Goal: Task Accomplishment & Management: Use online tool/utility

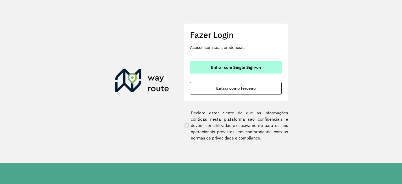
click at [244, 65] on span "Entrar com Single Sign-on" at bounding box center [236, 67] width 50 height 4
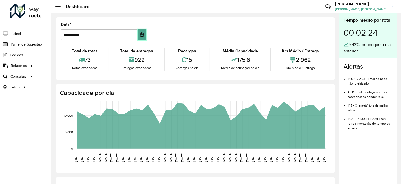
click at [145, 33] on button "Choose Date" at bounding box center [141, 34] width 9 height 10
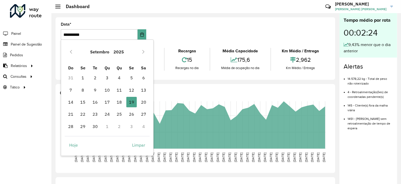
click at [123, 102] on span "18" at bounding box center [119, 102] width 10 height 10
type input "**********"
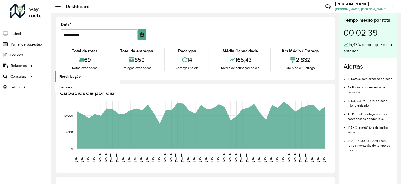
click at [69, 75] on span "Roteirização" at bounding box center [69, 76] width 21 height 5
click at [66, 85] on span "Setores" at bounding box center [65, 87] width 13 height 5
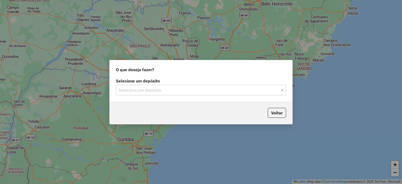
click at [273, 91] on div at bounding box center [201, 90] width 170 height 7
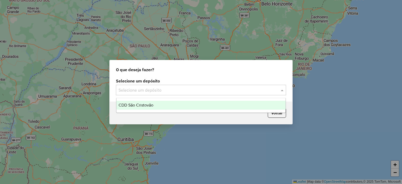
click at [196, 101] on div "CDD São Cristovão" at bounding box center [201, 105] width 169 height 9
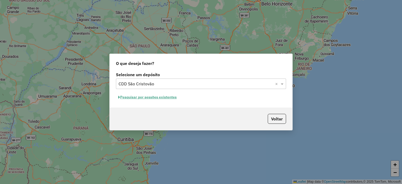
click at [174, 96] on button "Pesquisar por sessões existentes" at bounding box center [147, 97] width 63 height 8
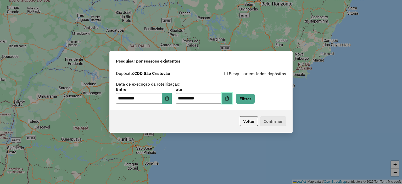
click at [232, 101] on button "Choose Date" at bounding box center [227, 98] width 10 height 10
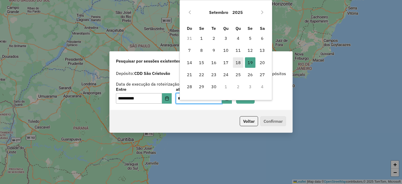
click at [237, 60] on span "18" at bounding box center [238, 62] width 10 height 10
type input "**********"
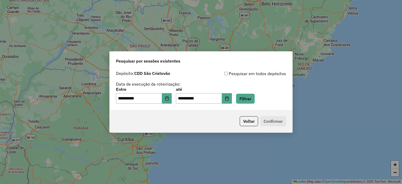
drag, startPoint x: 244, startPoint y: 120, endPoint x: 270, endPoint y: 82, distance: 46.1
click at [286, 85] on div "**********" at bounding box center [200, 91] width 183 height 81
click at [252, 100] on button "Filtrar" at bounding box center [245, 99] width 19 height 10
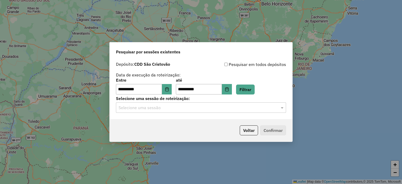
click at [269, 128] on p-footer "Voltar Confirmar" at bounding box center [262, 130] width 48 height 10
click at [270, 128] on p-footer "Voltar Confirmar" at bounding box center [262, 130] width 48 height 10
click at [277, 106] on div at bounding box center [201, 107] width 170 height 7
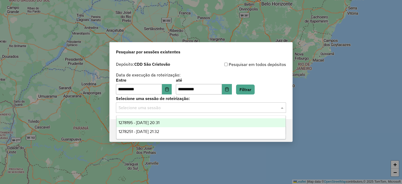
click at [186, 111] on input "text" at bounding box center [196, 108] width 155 height 6
click at [183, 105] on input "text" at bounding box center [196, 108] width 155 height 6
click at [216, 70] on div "**********" at bounding box center [201, 77] width 170 height 33
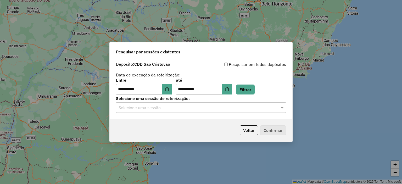
click at [190, 109] on input "text" at bounding box center [196, 108] width 155 height 6
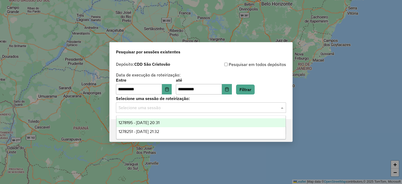
drag, startPoint x: 154, startPoint y: 102, endPoint x: 157, endPoint y: 102, distance: 2.9
click at [154, 102] on div "Selecione uma sessão de roteirização: Selecione uma sessão" at bounding box center [201, 105] width 170 height 16
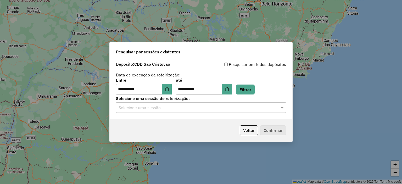
click at [258, 108] on input "text" at bounding box center [196, 108] width 155 height 6
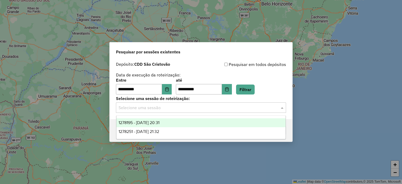
click at [202, 123] on div "1278195 - 18/09/2025 20:31" at bounding box center [201, 122] width 169 height 9
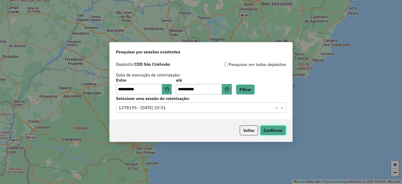
click at [269, 128] on button "Confirmar" at bounding box center [273, 130] width 26 height 10
click at [209, 110] on input "text" at bounding box center [196, 108] width 155 height 6
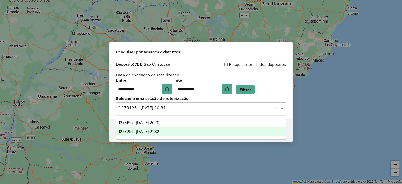
click at [176, 130] on div "1278251 - 18/09/2025 21:32" at bounding box center [201, 131] width 169 height 9
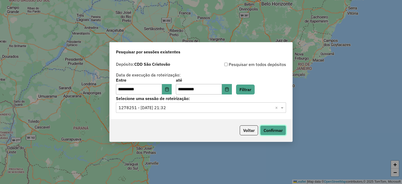
click at [272, 131] on button "Confirmar" at bounding box center [273, 130] width 26 height 10
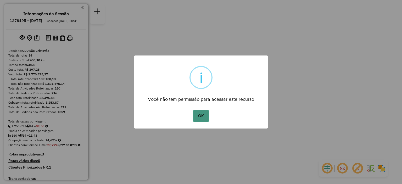
click at [201, 114] on button "OK" at bounding box center [200, 116] width 15 height 12
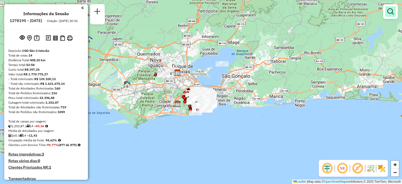
click at [388, 14] on em at bounding box center [391, 11] width 6 height 6
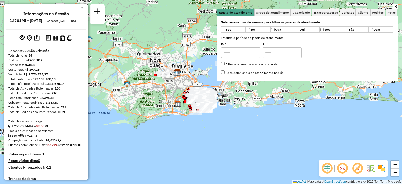
click at [398, 8] on div "Janela de atendimento Grade de atendimento Capacidade Transportadoras Veículos …" at bounding box center [201, 92] width 402 height 184
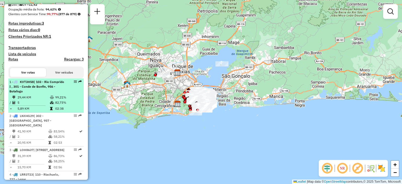
scroll to position [157, 0]
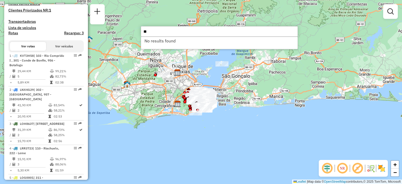
type input "*"
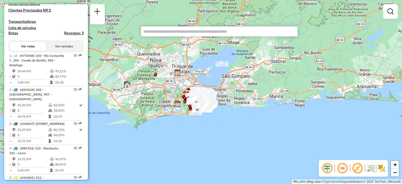
click at [201, 29] on input "text" at bounding box center [219, 31] width 157 height 10
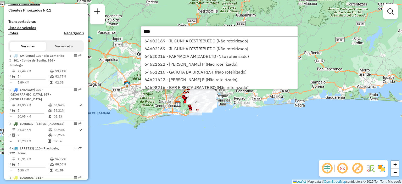
type input "*****"
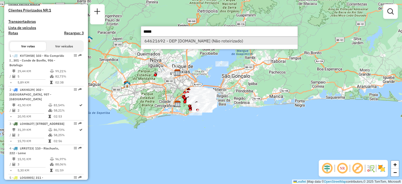
click at [208, 38] on li "64621692 - DEP SITODELIVERY.COM (Não roteirizado)" at bounding box center [219, 41] width 157 height 8
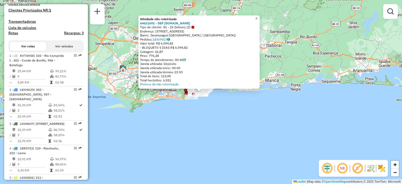
click at [258, 18] on span "×" at bounding box center [256, 18] width 2 height 4
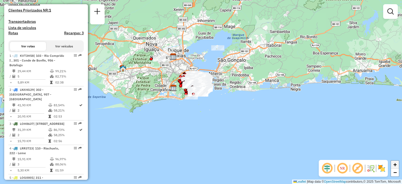
click at [394, 163] on span "+" at bounding box center [395, 164] width 3 height 7
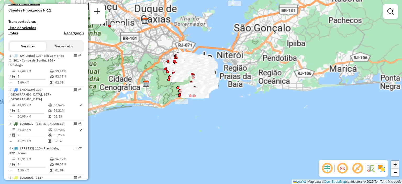
click at [394, 164] on span "+" at bounding box center [395, 164] width 3 height 7
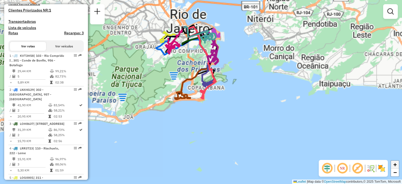
click at [394, 164] on span "+" at bounding box center [395, 164] width 3 height 7
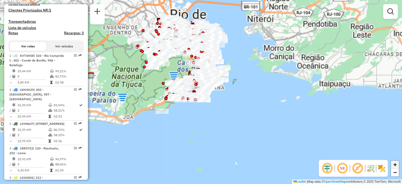
click at [394, 164] on span "+" at bounding box center [395, 164] width 3 height 7
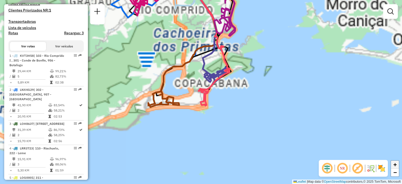
click at [394, 164] on span "+" at bounding box center [395, 164] width 3 height 7
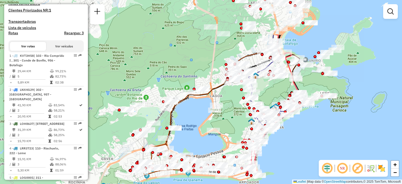
drag, startPoint x: 227, startPoint y: 86, endPoint x: 273, endPoint y: 139, distance: 70.0
click at [272, 139] on div "Janela de atendimento Grade de atendimento Capacidade Transportadoras Veículos …" at bounding box center [201, 92] width 402 height 184
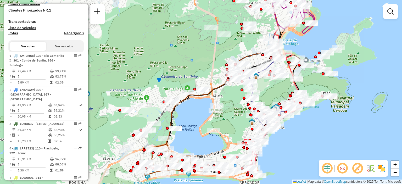
click at [57, 51] on button "Ver veículos" at bounding box center [64, 46] width 36 height 9
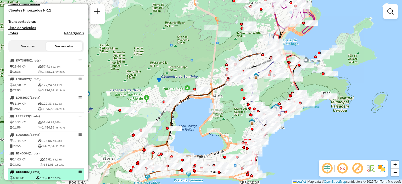
scroll to position [210, 0]
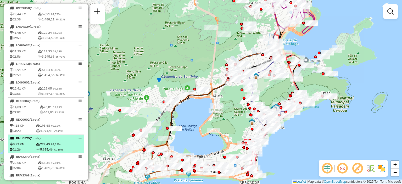
click at [50, 141] on div "RHU6E75 (1 Rota)" at bounding box center [37, 138] width 56 height 5
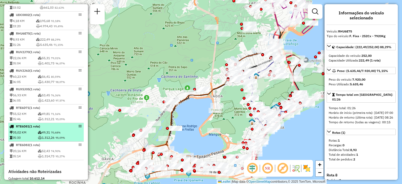
scroll to position [367, 0]
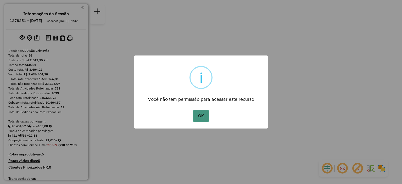
click at [196, 113] on button "OK" at bounding box center [200, 116] width 15 height 12
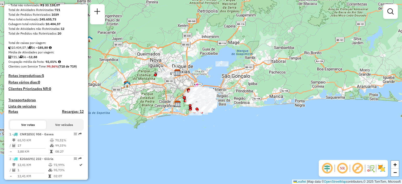
scroll to position [131, 0]
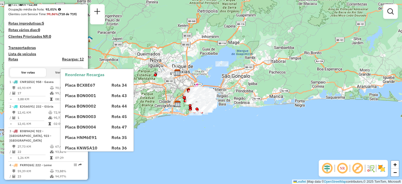
click at [60, 77] on button "Ver veículos" at bounding box center [64, 72] width 36 height 9
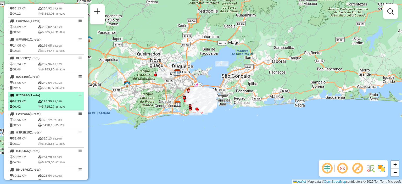
scroll to position [576, 0]
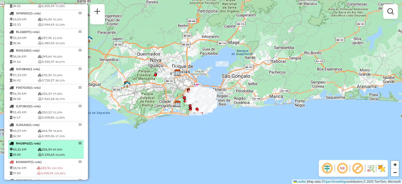
click at [47, 150] on td "226,54 89,90%" at bounding box center [60, 149] width 45 height 5
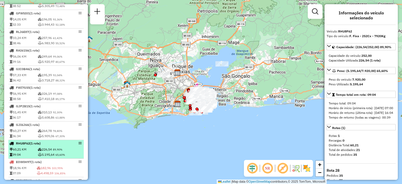
click at [55, 150] on td "226,54 89,90%" at bounding box center [60, 149] width 45 height 5
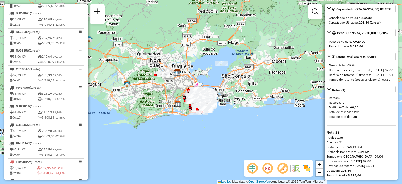
scroll to position [0, 0]
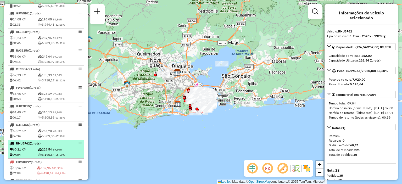
click at [61, 151] on span "89,90%" at bounding box center [57, 149] width 9 height 3
click at [79, 145] on em at bounding box center [80, 143] width 3 height 3
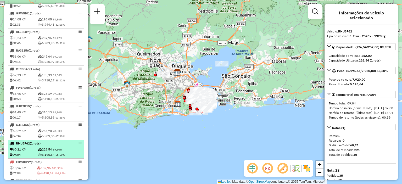
click at [79, 145] on em at bounding box center [80, 143] width 3 height 3
click at [68, 146] on div "RHU8F62 (1 Rota)" at bounding box center [45, 143] width 73 height 5
click at [69, 146] on div "RHU8F62 (1 Rota)" at bounding box center [45, 143] width 73 height 5
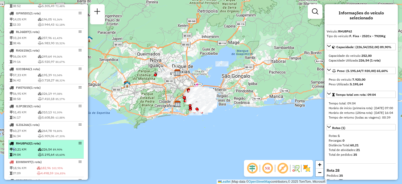
click at [79, 145] on em at bounding box center [80, 143] width 3 height 3
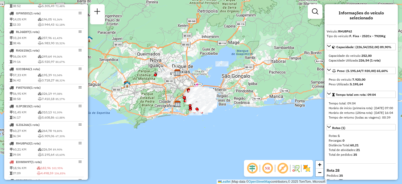
click at [358, 115] on div "Horário de retorno (última rota): [DATE] 16:04" at bounding box center [361, 113] width 65 height 5
click at [348, 130] on link "Rotas (1)" at bounding box center [361, 127] width 69 height 6
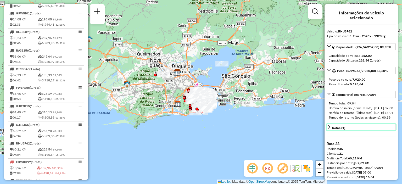
scroll to position [20, 0]
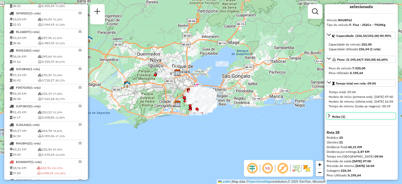
click at [330, 115] on icon at bounding box center [329, 116] width 4 height 4
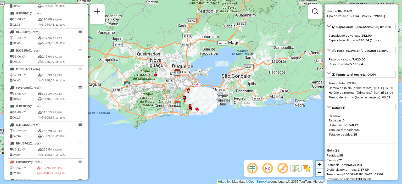
click at [89, 15] on div "Janela de atendimento Grade de atendimento Capacidade Transportadoras Veículos …" at bounding box center [201, 92] width 402 height 184
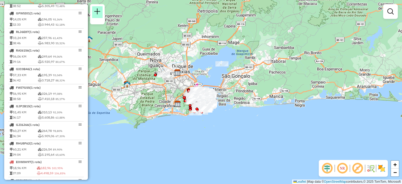
click at [94, 14] on em at bounding box center [97, 11] width 6 height 6
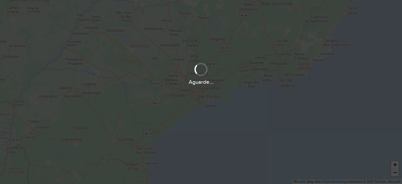
click at [95, 14] on div "Aguarde..." at bounding box center [201, 92] width 402 height 184
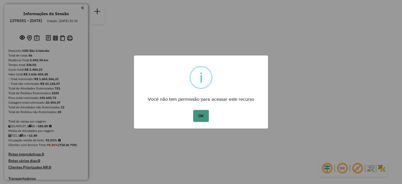
click at [200, 115] on button "OK" at bounding box center [200, 116] width 15 height 12
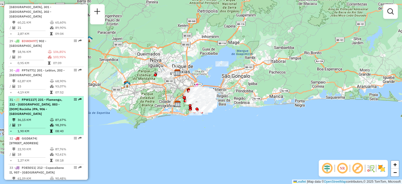
scroll to position [943, 0]
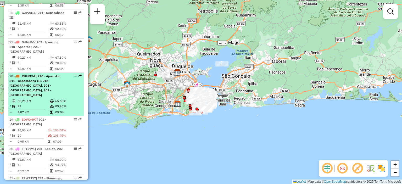
click at [39, 98] on td "60,21 KM" at bounding box center [33, 100] width 32 height 5
select select "**********"
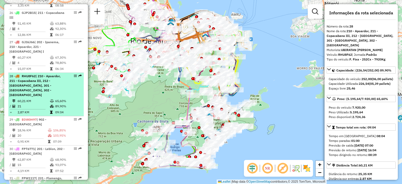
click at [62, 74] on div "28 - RHU8F62 | 210 - Apoardor, 211 - Copacabana III, 212 - [GEOGRAPHIC_DATA], 3…" at bounding box center [37, 86] width 56 height 24
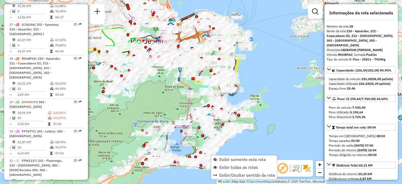
scroll to position [967, 0]
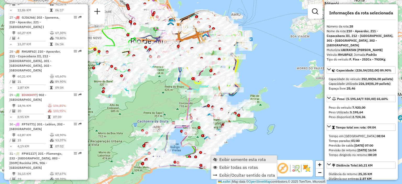
click at [225, 159] on span "Exibir somente esta rota" at bounding box center [242, 159] width 47 height 4
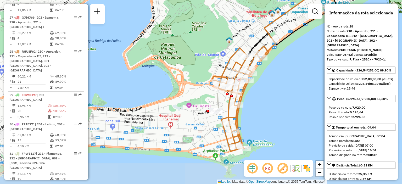
drag, startPoint x: 227, startPoint y: 152, endPoint x: 267, endPoint y: 102, distance: 63.2
click at [267, 102] on div "Janela de atendimento Grade de atendimento Capacidade Transportadoras Veículos …" at bounding box center [201, 92] width 402 height 184
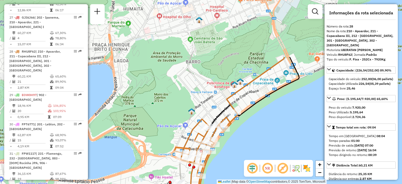
drag, startPoint x: 296, startPoint y: 78, endPoint x: 255, endPoint y: 155, distance: 86.6
click at [255, 155] on div "Janela de atendimento Grade de atendimento Capacidade Transportadoras Veículos …" at bounding box center [201, 92] width 402 height 184
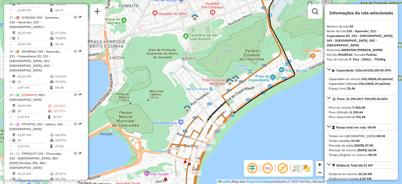
drag, startPoint x: 262, startPoint y: 51, endPoint x: 259, endPoint y: 47, distance: 5.4
click at [259, 47] on div "Janela de atendimento Grade de atendimento Capacidade Transportadoras Veículos …" at bounding box center [201, 92] width 402 height 184
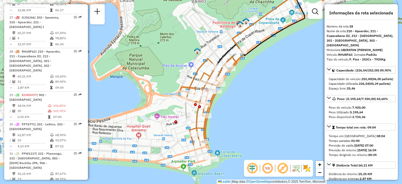
drag, startPoint x: 239, startPoint y: 147, endPoint x: 249, endPoint y: 92, distance: 56.4
click at [249, 92] on div "Janela de atendimento Grade de atendimento Capacidade Transportadoras Veículos …" at bounding box center [201, 92] width 402 height 184
click at [322, 164] on span "+" at bounding box center [319, 164] width 3 height 7
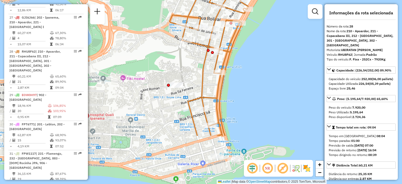
drag, startPoint x: 272, startPoint y: 129, endPoint x: 282, endPoint y: 62, distance: 67.5
click at [282, 62] on div "Janela de atendimento Grade de atendimento Capacidade Transportadoras Veículos …" at bounding box center [201, 92] width 402 height 184
